Goal: Task Accomplishment & Management: Use online tool/utility

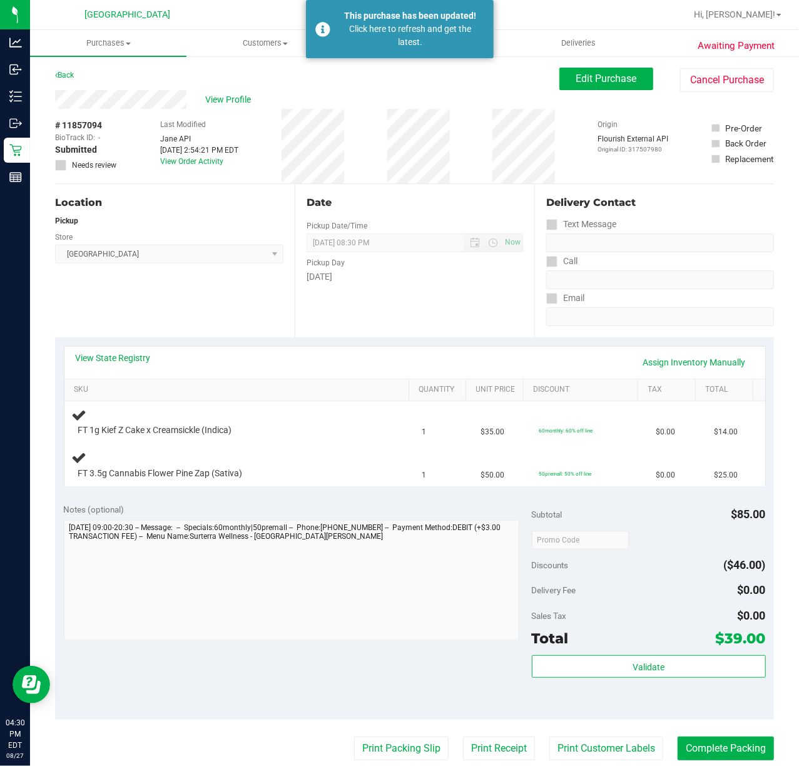
drag, startPoint x: 0, startPoint y: 0, endPoint x: 349, endPoint y: 185, distance: 395.2
click at [349, 185] on div "Date Pickup Date/Time [DATE] Now [DATE] 08:30 PM Now Pickup Day [DATE]" at bounding box center [415, 260] width 240 height 153
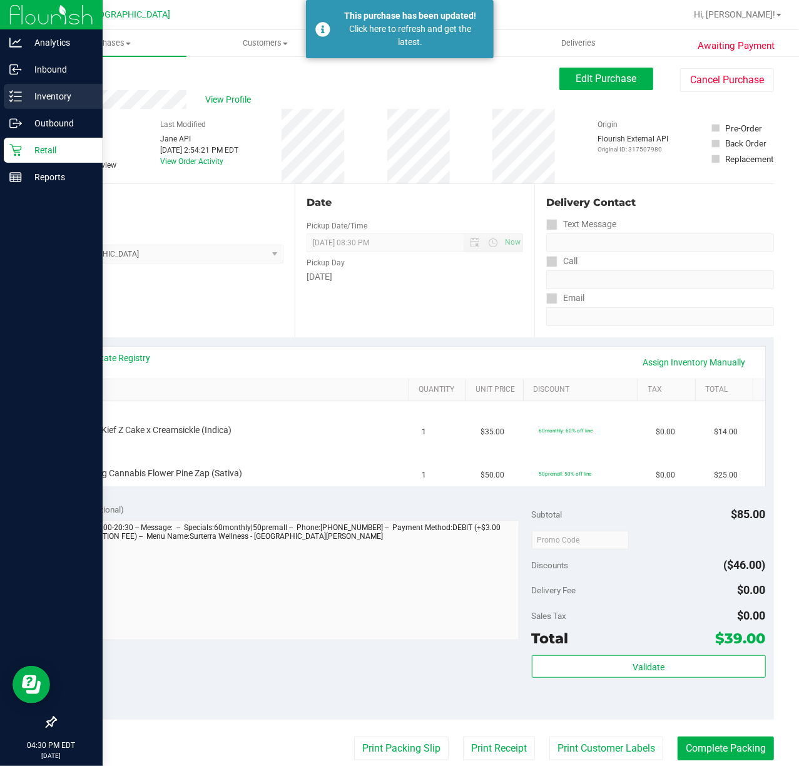
click at [28, 93] on p "Inventory" at bounding box center [59, 96] width 75 height 15
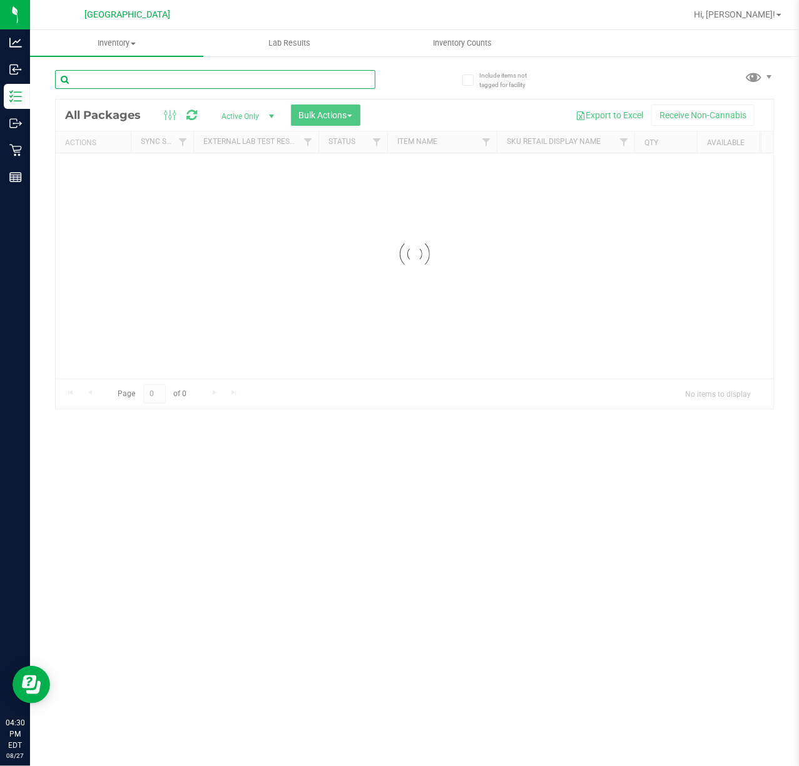
click at [93, 79] on div "Inventory All packages All inventory Waste log Create inventory Lab Results Inv…" at bounding box center [414, 398] width 769 height 736
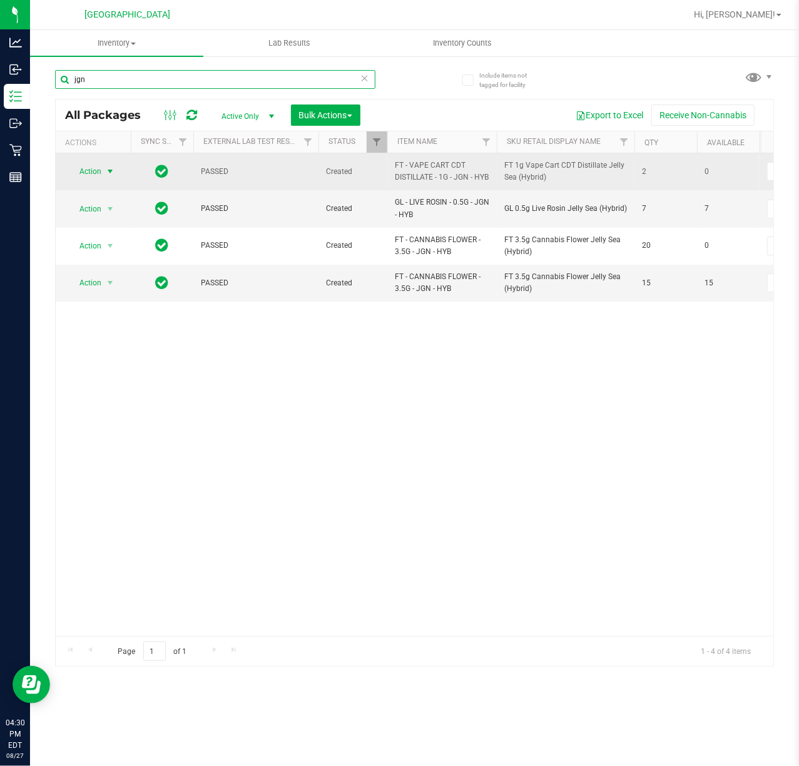
type input "jgn"
click at [93, 180] on span "Action" at bounding box center [85, 172] width 34 height 18
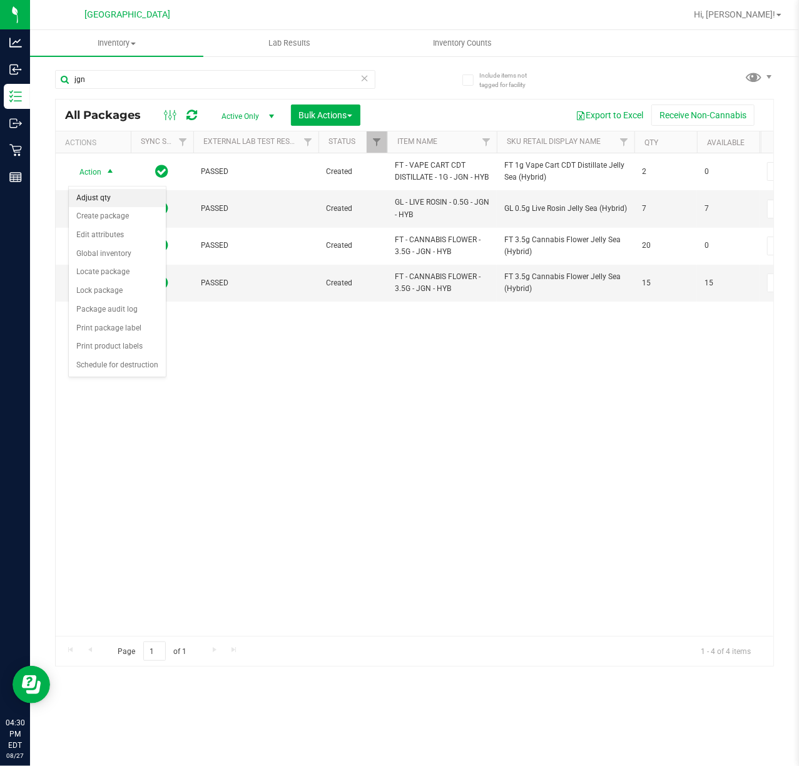
click at [100, 199] on li "Adjust qty" at bounding box center [117, 198] width 97 height 19
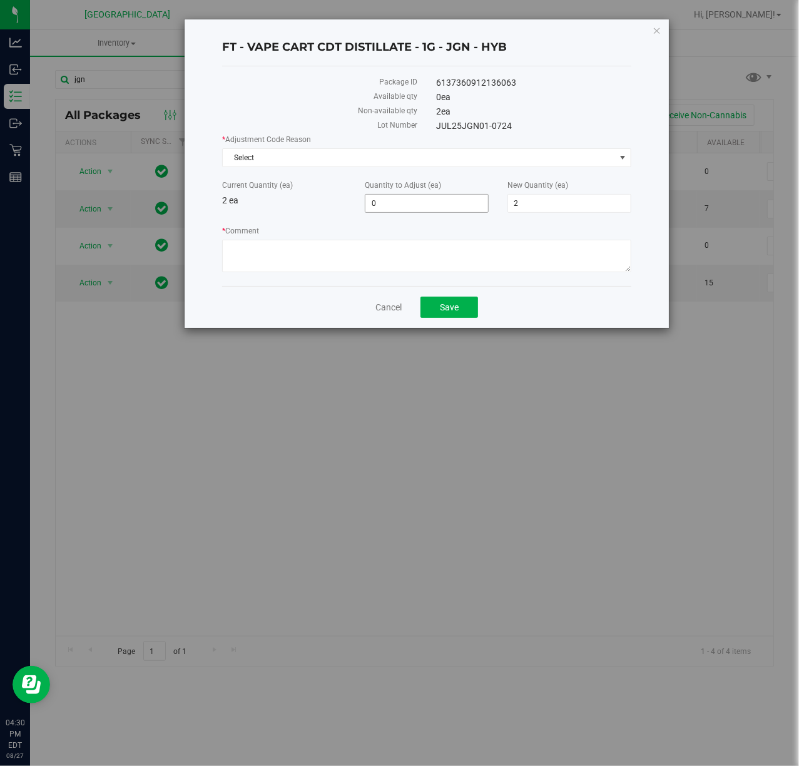
click at [389, 199] on span "0 0" at bounding box center [427, 203] width 124 height 19
type input "01"
type input "1"
type input "3"
click at [275, 201] on div "Current Quantity (ea) 2 ea" at bounding box center [284, 194] width 143 height 28
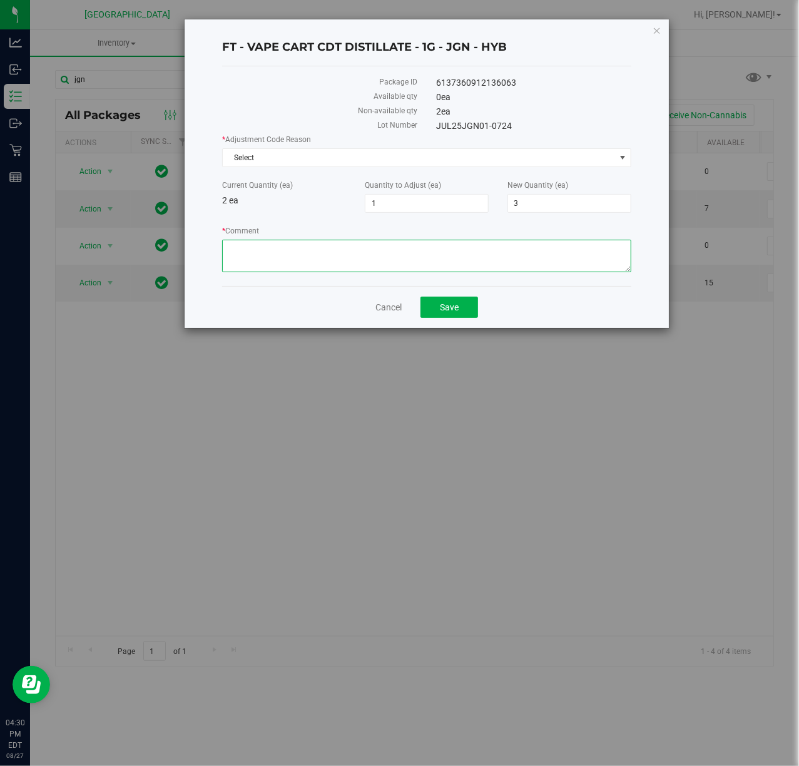
click at [372, 263] on textarea "* Comment" at bounding box center [426, 256] width 409 height 33
click at [328, 148] on span "Select" at bounding box center [426, 157] width 409 height 19
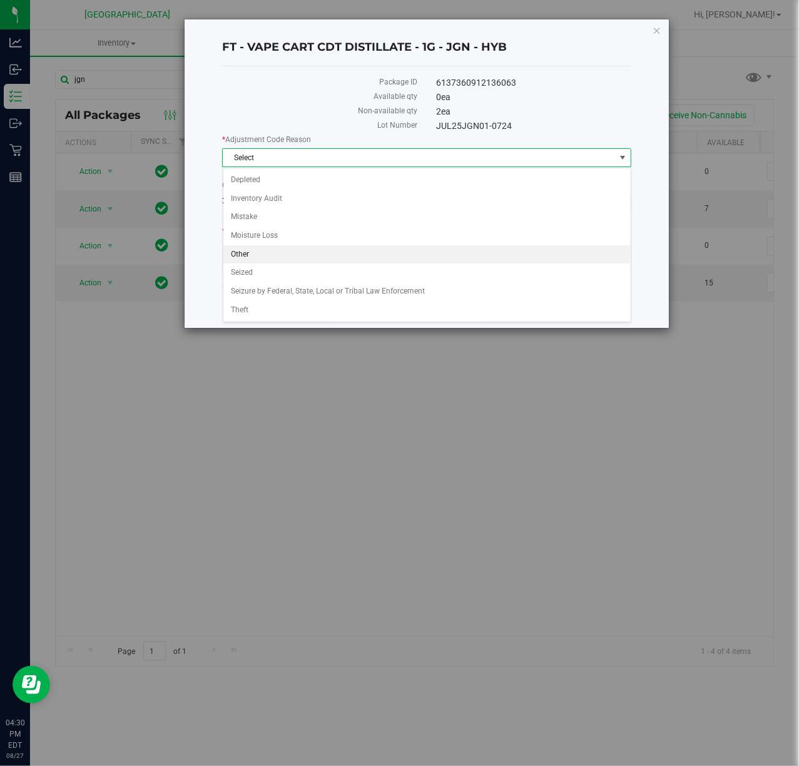
click at [274, 255] on li "Other" at bounding box center [426, 254] width 407 height 19
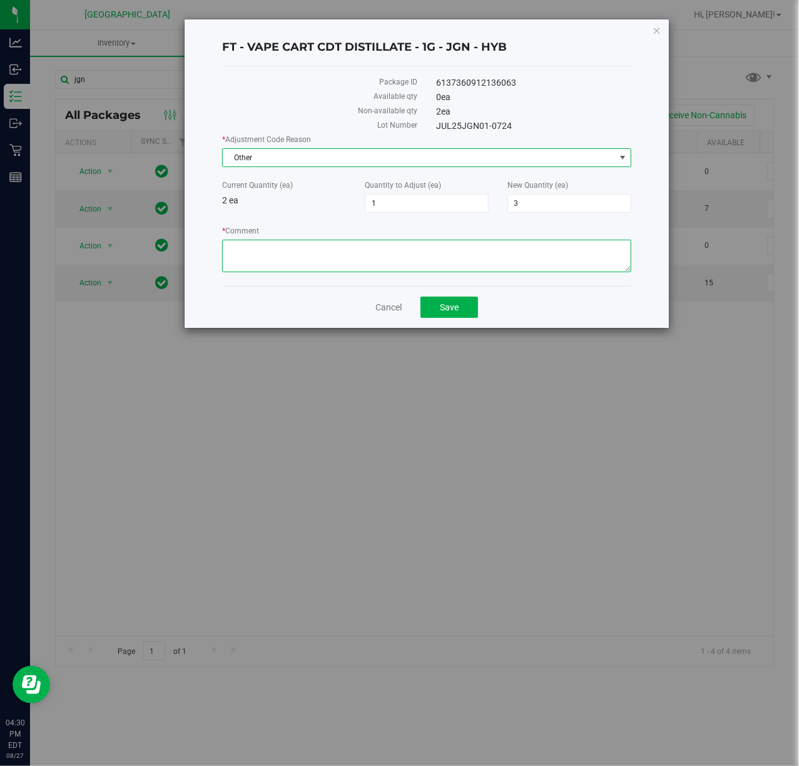
click at [408, 267] on textarea "* Comment" at bounding box center [426, 256] width 409 height 33
type textarea "n"
type textarea "adjust to what is on site"
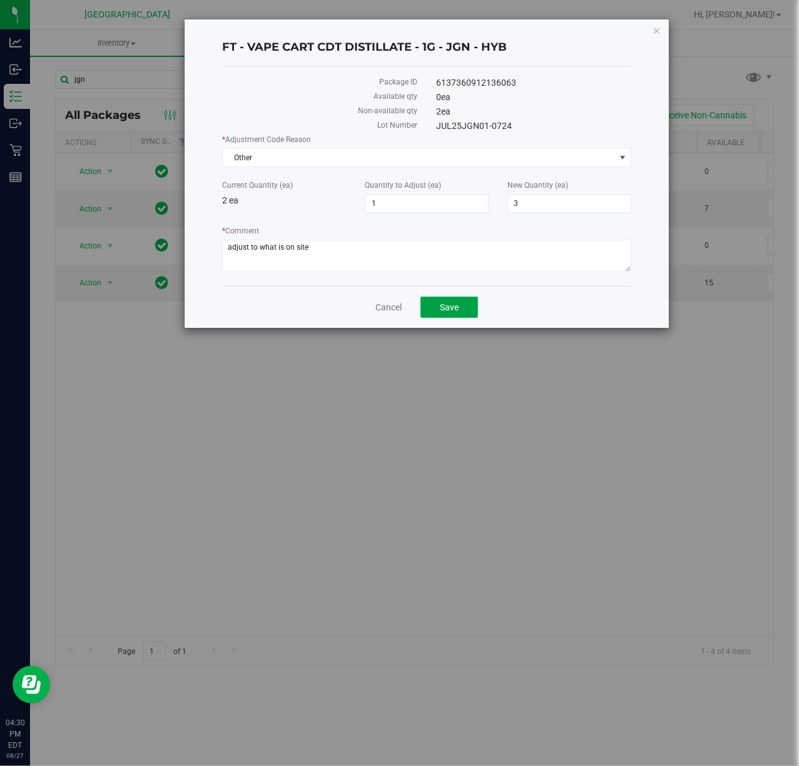
click at [437, 300] on button "Save" at bounding box center [449, 307] width 58 height 21
